Goal: Task Accomplishment & Management: Manage account settings

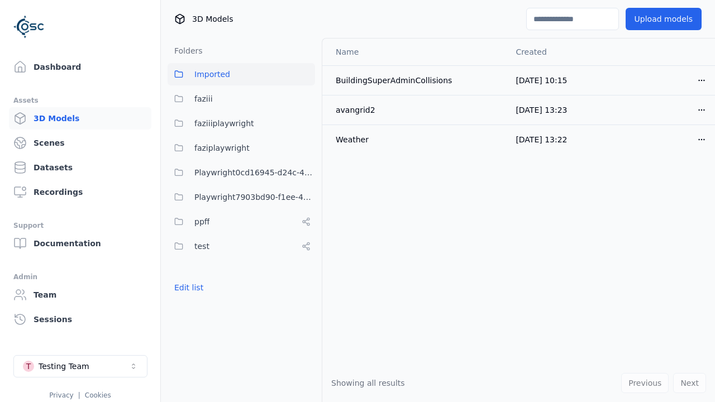
click at [187, 288] on button "Edit list" at bounding box center [189, 288] width 42 height 20
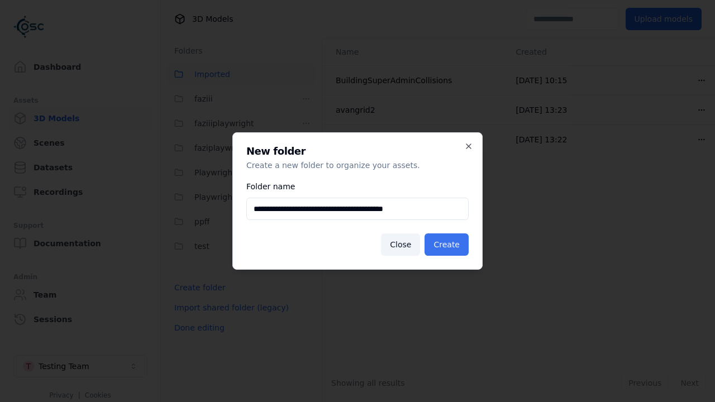
type input "**********"
click at [448, 245] on button "Create" at bounding box center [446, 244] width 44 height 22
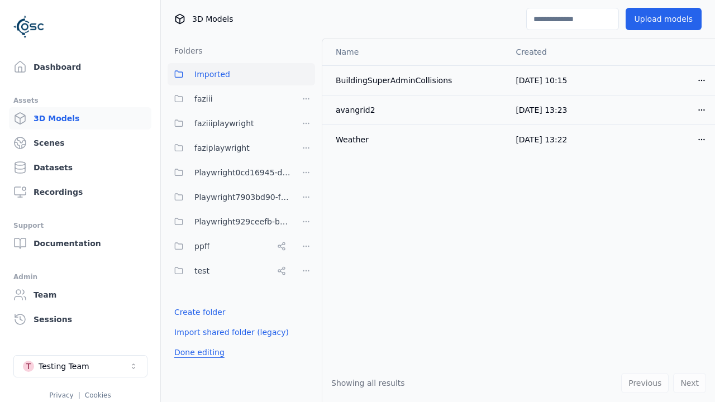
click at [196, 352] on button "Done editing" at bounding box center [200, 352] width 64 height 20
click at [187, 342] on button "Done editing" at bounding box center [200, 352] width 64 height 20
click at [306, 222] on html "Support Dashboard Assets 3D Models Scenes Datasets Recordings Support Documenta…" at bounding box center [357, 201] width 715 height 402
click at [306, 280] on div "Rename" at bounding box center [310, 280] width 75 height 18
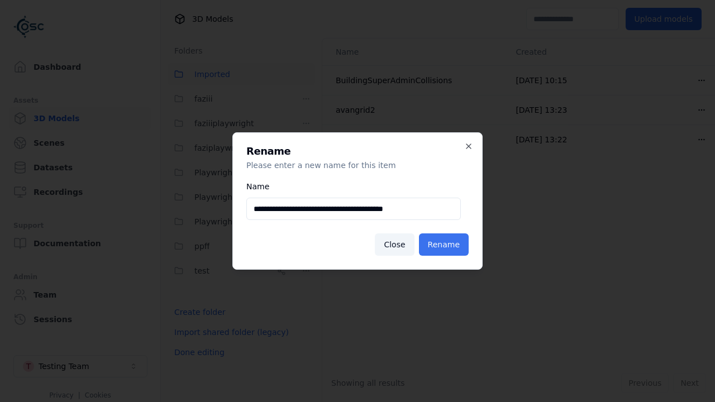
click at [354, 209] on input "**********" at bounding box center [353, 209] width 214 height 22
type input "**********"
click at [446, 245] on button "Rename" at bounding box center [444, 244] width 50 height 22
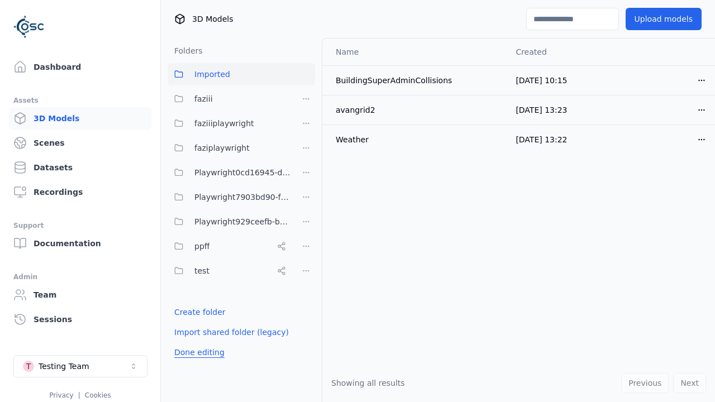
click at [196, 352] on button "Done editing" at bounding box center [200, 352] width 64 height 20
click at [187, 342] on button "Done editing" at bounding box center [200, 352] width 64 height 20
click at [306, 197] on html "Support Dashboard Assets 3D Models Scenes Datasets Recordings Support Documenta…" at bounding box center [357, 201] width 715 height 402
click at [306, 274] on div "Delete" at bounding box center [310, 274] width 75 height 18
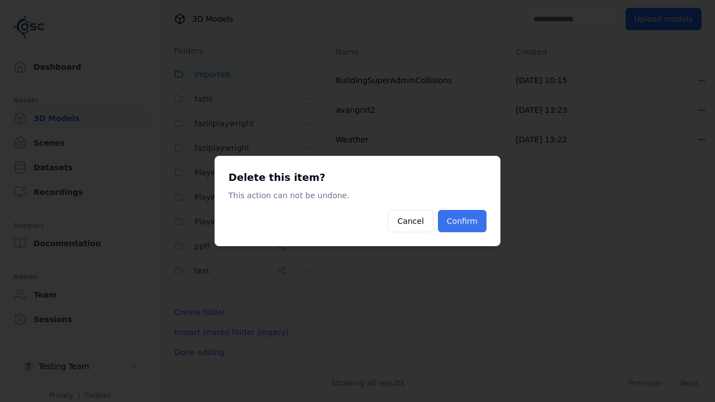
click at [464, 221] on button "Confirm" at bounding box center [462, 221] width 49 height 22
click at [196, 352] on button "Done editing" at bounding box center [200, 352] width 64 height 20
